Goal: Task Accomplishment & Management: Manage account settings

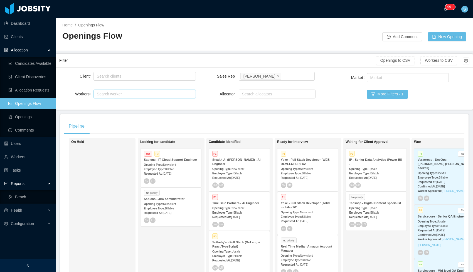
scroll to position [25, 0]
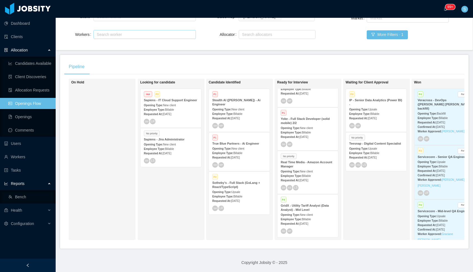
click at [128, 32] on div "Search worker" at bounding box center [142, 35] width 91 height 6
type input "*********"
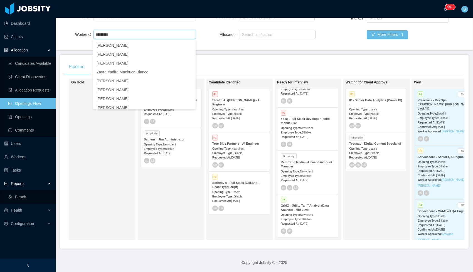
scroll to position [58, 0]
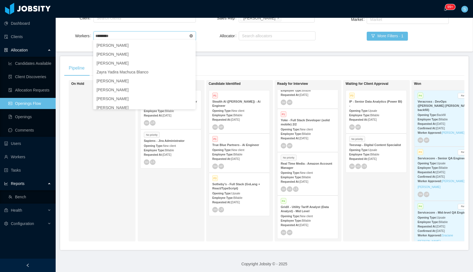
click at [190, 36] on icon "icon: close-circle" at bounding box center [191, 35] width 3 height 3
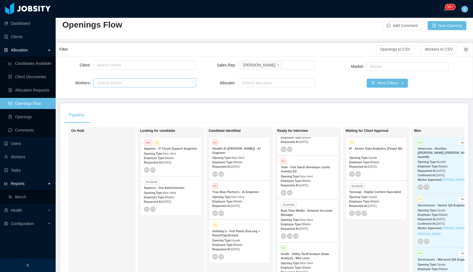
scroll to position [0, 0]
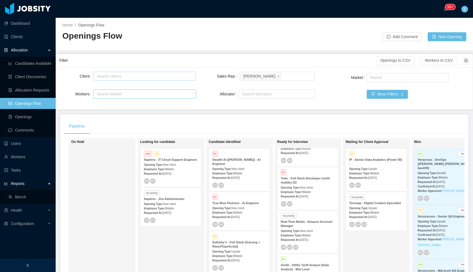
click at [147, 74] on div "Search clients" at bounding box center [143, 77] width 93 height 6
type input "********"
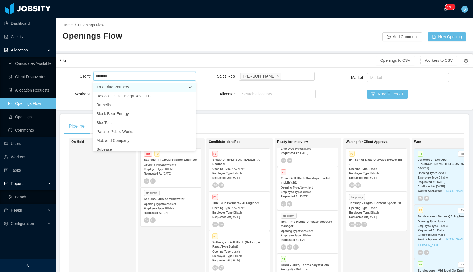
click at [121, 84] on li "True Blue Partners" at bounding box center [144, 87] width 102 height 9
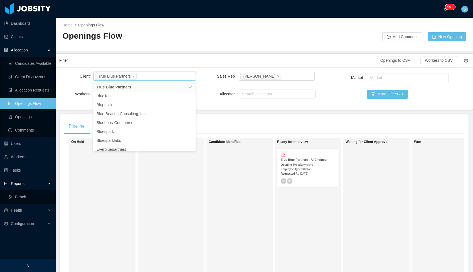
click at [313, 164] on span "New client" at bounding box center [306, 164] width 13 height 3
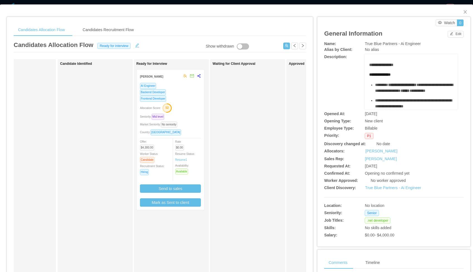
scroll to position [0, 42]
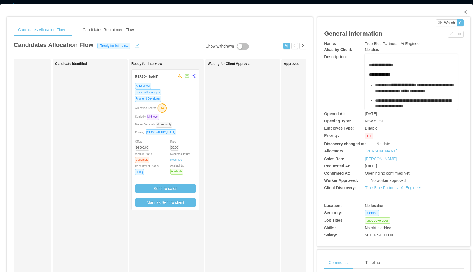
click at [184, 95] on div "Backend Developer" at bounding box center [165, 92] width 61 height 6
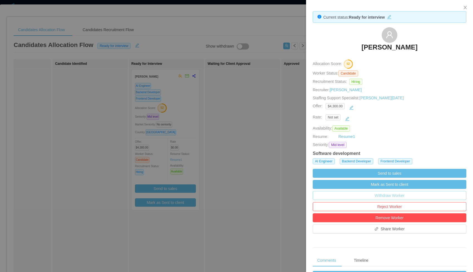
scroll to position [0, 0]
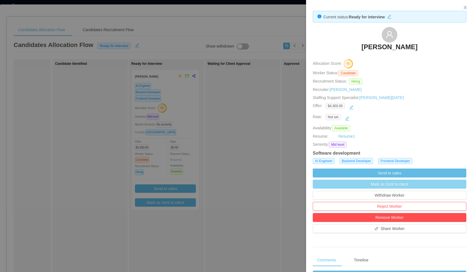
click at [397, 186] on button "Mark as Sent to client" at bounding box center [390, 184] width 154 height 9
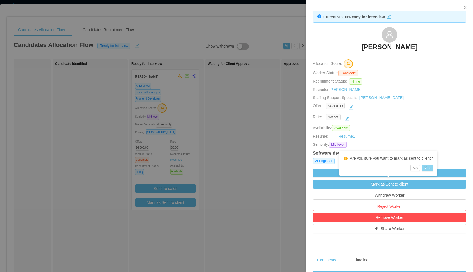
drag, startPoint x: 433, startPoint y: 169, endPoint x: 463, endPoint y: 100, distance: 75.2
click at [433, 168] on button "Yes" at bounding box center [427, 168] width 11 height 7
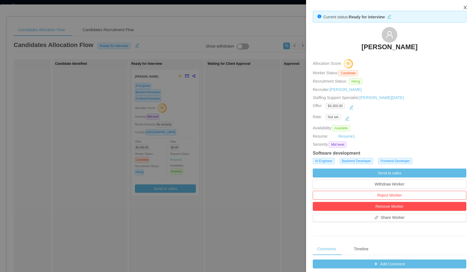
click at [466, 7] on icon "icon: close" at bounding box center [465, 7] width 4 height 4
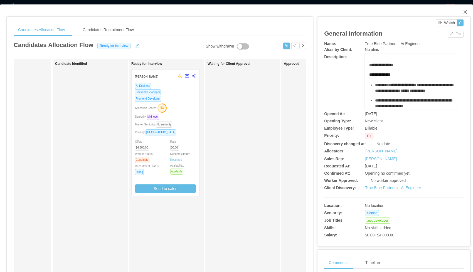
click at [466, 11] on icon "icon: close" at bounding box center [465, 12] width 4 height 4
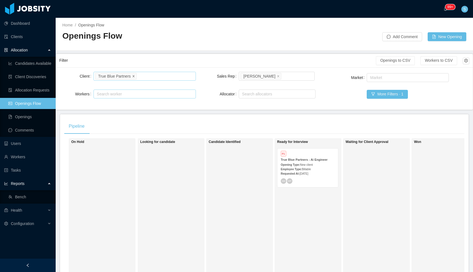
click at [135, 75] on icon "icon: close" at bounding box center [133, 76] width 3 height 3
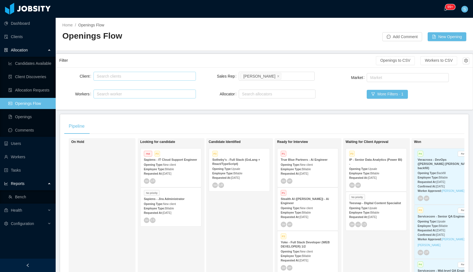
click at [131, 79] on div "Search clients" at bounding box center [143, 76] width 97 height 8
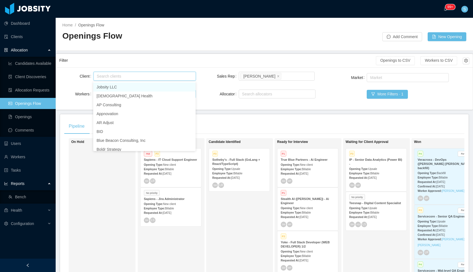
click at [311, 211] on span "Billable" at bounding box center [306, 212] width 9 height 3
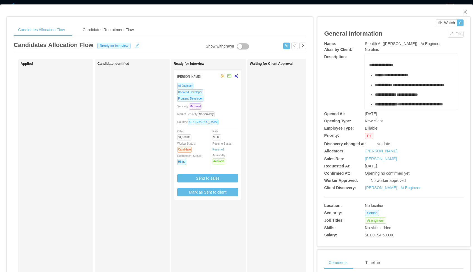
click at [224, 90] on div "Backend Developer" at bounding box center [207, 92] width 61 height 6
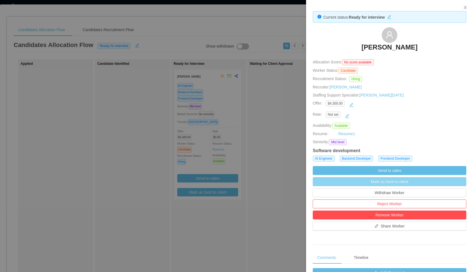
click at [403, 184] on button "Mark as Sent to client" at bounding box center [390, 181] width 154 height 9
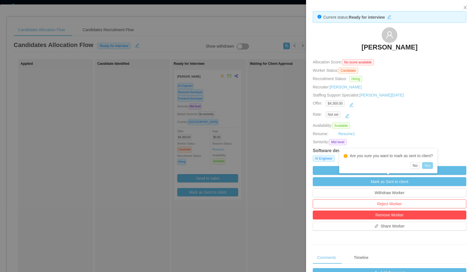
click at [432, 166] on button "Yes" at bounding box center [427, 165] width 11 height 7
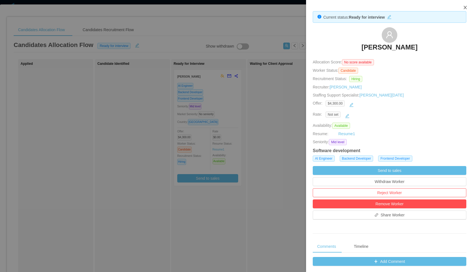
click at [464, 9] on icon "icon: close" at bounding box center [465, 7] width 4 height 4
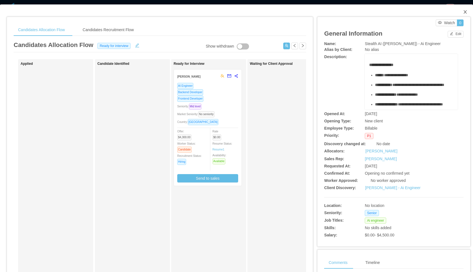
click at [465, 12] on icon "icon: close" at bounding box center [465, 11] width 3 height 3
